Goal: Task Accomplishment & Management: Complete application form

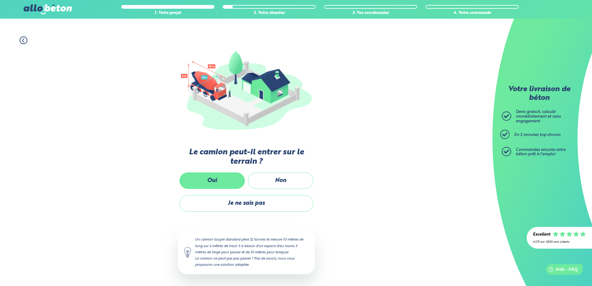
click at [235, 179] on label "Oui" at bounding box center [211, 180] width 65 height 16
click at [0, 0] on input "Oui" at bounding box center [0, 0] width 0 height 0
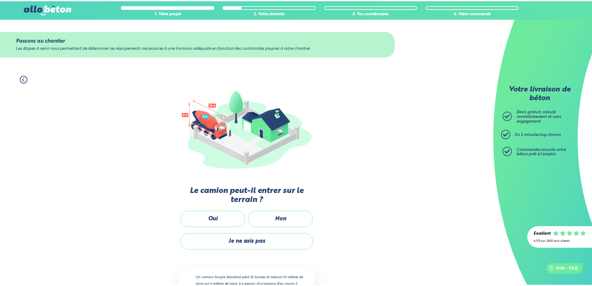
scroll to position [39, 0]
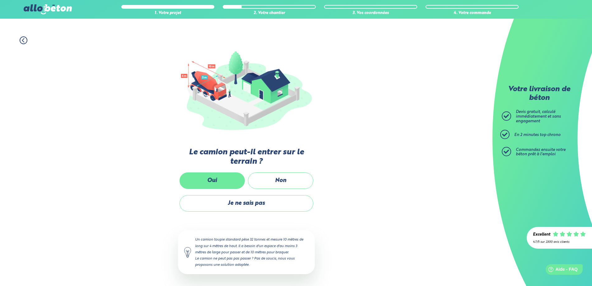
click at [218, 180] on label "Oui" at bounding box center [211, 180] width 65 height 16
click at [0, 0] on input "Oui" at bounding box center [0, 0] width 0 height 0
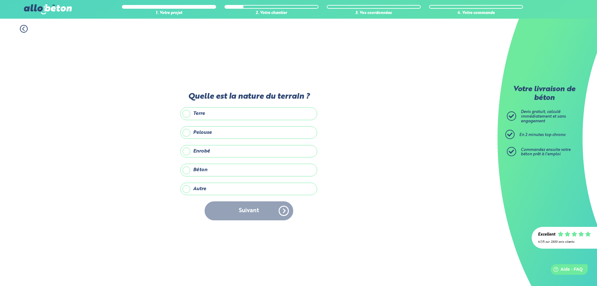
click at [186, 116] on label "Terre" at bounding box center [248, 113] width 137 height 12
click at [0, 0] on input "Terre" at bounding box center [0, 0] width 0 height 0
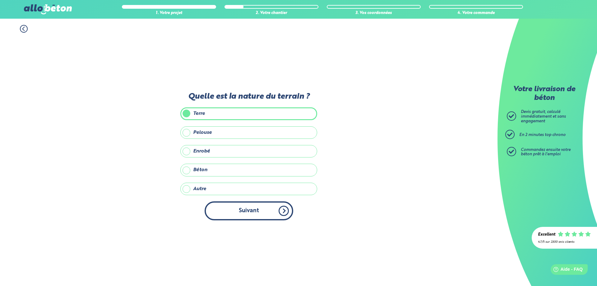
click at [281, 211] on button "Suivant" at bounding box center [249, 210] width 89 height 19
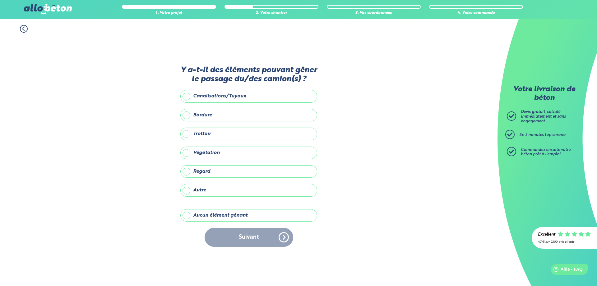
click at [186, 172] on label "Regard" at bounding box center [248, 171] width 137 height 12
click at [0, 0] on input "Regard" at bounding box center [0, 0] width 0 height 0
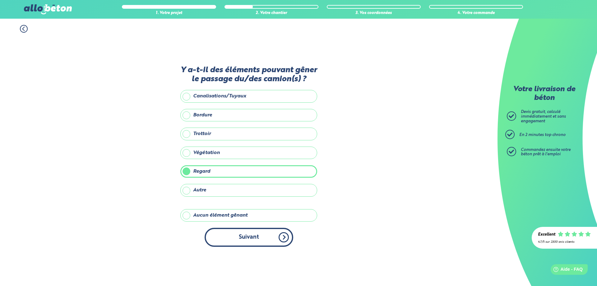
click at [282, 235] on button "Suivant" at bounding box center [249, 237] width 89 height 19
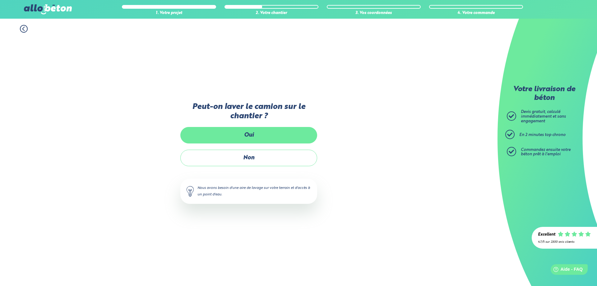
click at [250, 135] on label "Oui" at bounding box center [248, 135] width 137 height 16
click at [0, 0] on input "Oui" at bounding box center [0, 0] width 0 height 0
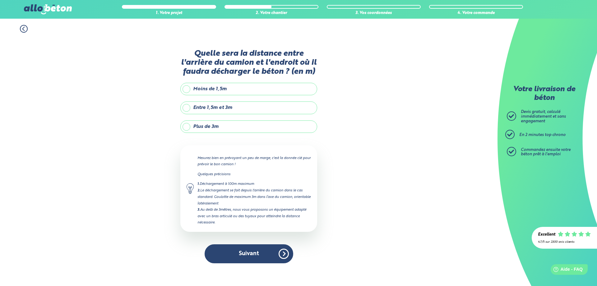
click at [190, 107] on label "Entre 1,5m et 3m" at bounding box center [248, 107] width 137 height 12
click at [0, 0] on input "Entre 1,5m et 3m" at bounding box center [0, 0] width 0 height 0
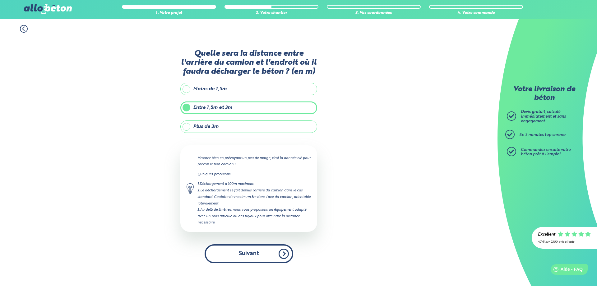
click at [281, 257] on button "Suivant" at bounding box center [249, 253] width 89 height 19
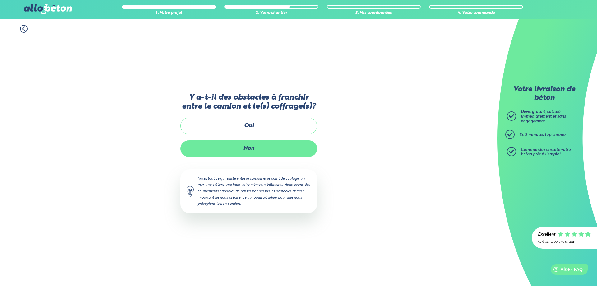
click at [247, 145] on label "Non" at bounding box center [248, 148] width 137 height 16
click at [0, 0] on input "Non" at bounding box center [0, 0] width 0 height 0
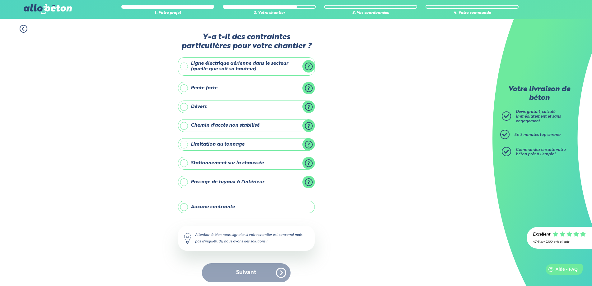
click at [187, 205] on label "Aucune contrainte" at bounding box center [246, 207] width 137 height 12
click at [0, 0] on input "Aucune contrainte" at bounding box center [0, 0] width 0 height 0
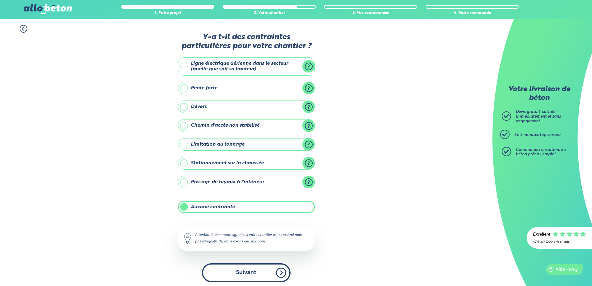
click at [282, 270] on button "Suivant" at bounding box center [246, 272] width 89 height 19
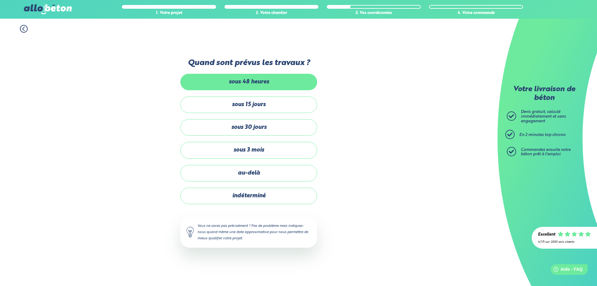
click at [248, 86] on label "sous 48 heures" at bounding box center [248, 82] width 137 height 16
click at [0, 0] on input "sous 48 heures" at bounding box center [0, 0] width 0 height 0
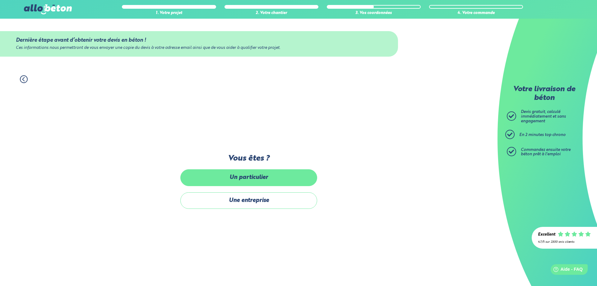
click at [269, 176] on label "Un particulier" at bounding box center [248, 177] width 137 height 16
click at [0, 0] on input "Un particulier" at bounding box center [0, 0] width 0 height 0
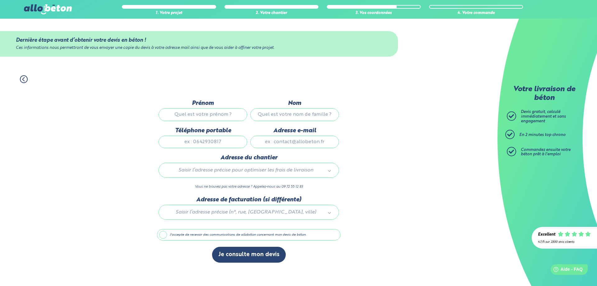
click at [221, 118] on input "Prénom" at bounding box center [203, 114] width 89 height 12
type input "FABRICE"
click at [296, 116] on input "Nom" at bounding box center [294, 114] width 89 height 12
type input "GIMONET"
click at [226, 138] on input "Téléphone portable" at bounding box center [203, 142] width 89 height 12
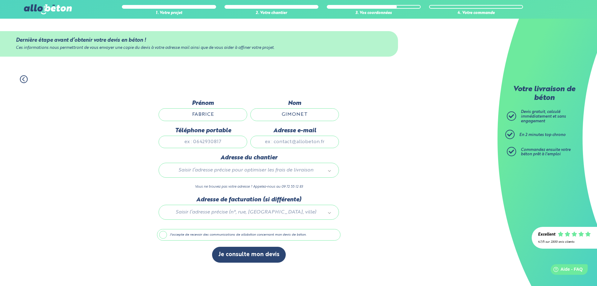
drag, startPoint x: 226, startPoint y: 138, endPoint x: 64, endPoint y: 137, distance: 161.7
click at [109, 135] on div "1. Votre projet 2. Votre chantier 3. Vos coordonnées 4. Votre commande Dernière…" at bounding box center [249, 177] width 498 height 217
type input "[PHONE_NUMBER]"
click at [285, 143] on input "Adresse e-mail" at bounding box center [294, 142] width 89 height 12
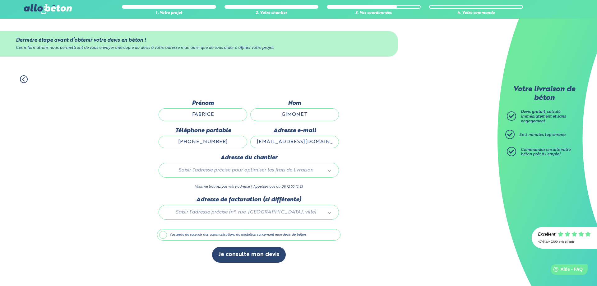
type input "[EMAIL_ADDRESS][DOMAIN_NAME]"
click at [259, 183] on input "text" at bounding box center [248, 183] width 171 height 9
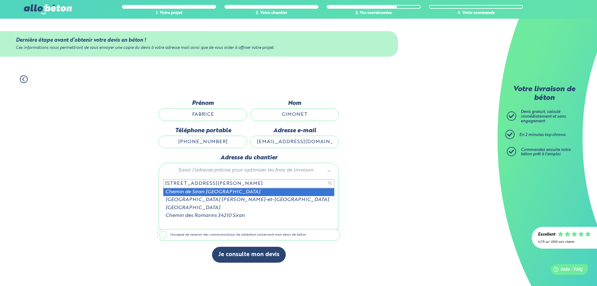
click at [230, 183] on input "[STREET_ADDRESS][PERSON_NAME]" at bounding box center [248, 183] width 171 height 9
type input "[STREET_ADDRESS][PERSON_NAME]"
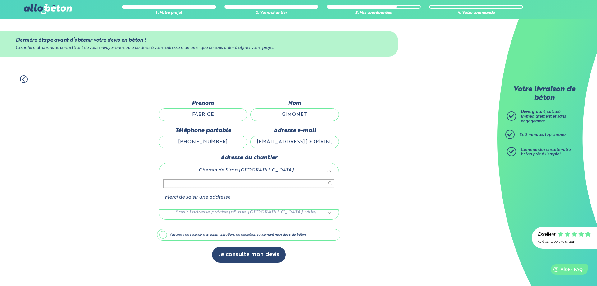
click at [325, 176] on div "Merci de saisir une addresse" at bounding box center [249, 193] width 180 height 34
click at [291, 164] on div "Chemin de Siran [GEOGRAPHIC_DATA]" at bounding box center [249, 170] width 180 height 15
drag, startPoint x: 285, startPoint y: 168, endPoint x: 281, endPoint y: 172, distance: 5.9
click at [277, 158] on label "Adresse du chantier" at bounding box center [249, 157] width 180 height 7
click at [315, 165] on div "Chemin de Siran [GEOGRAPHIC_DATA]" at bounding box center [249, 170] width 180 height 15
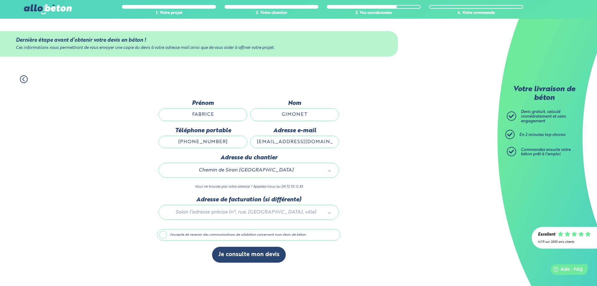
click at [272, 158] on label "Adresse du chantier" at bounding box center [249, 157] width 180 height 7
click at [160, 233] on label "J'accepte de recevoir des communications de allobéton concernant mon devis de b…" at bounding box center [248, 235] width 183 height 12
click at [0, 0] on input "J'accepte de recevoir des communications de allobéton concernant mon devis de b…" at bounding box center [0, 0] width 0 height 0
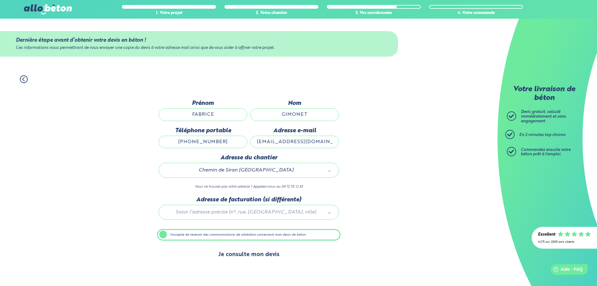
click at [240, 258] on button "Je consulte mon devis" at bounding box center [249, 255] width 74 height 16
